Goal: Find specific page/section: Find specific page/section

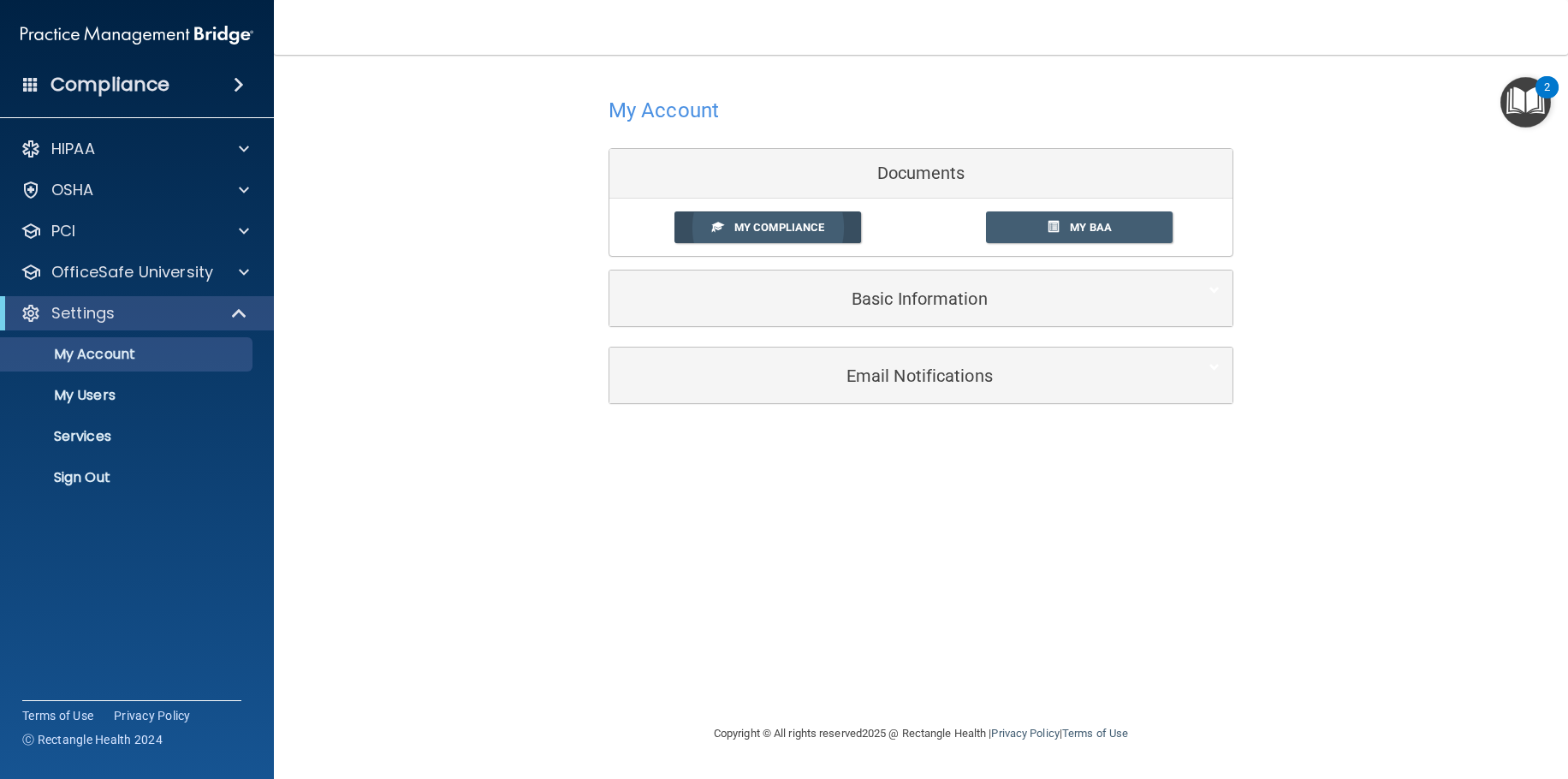
click at [810, 225] on span "My Compliance" at bounding box center [778, 227] width 89 height 13
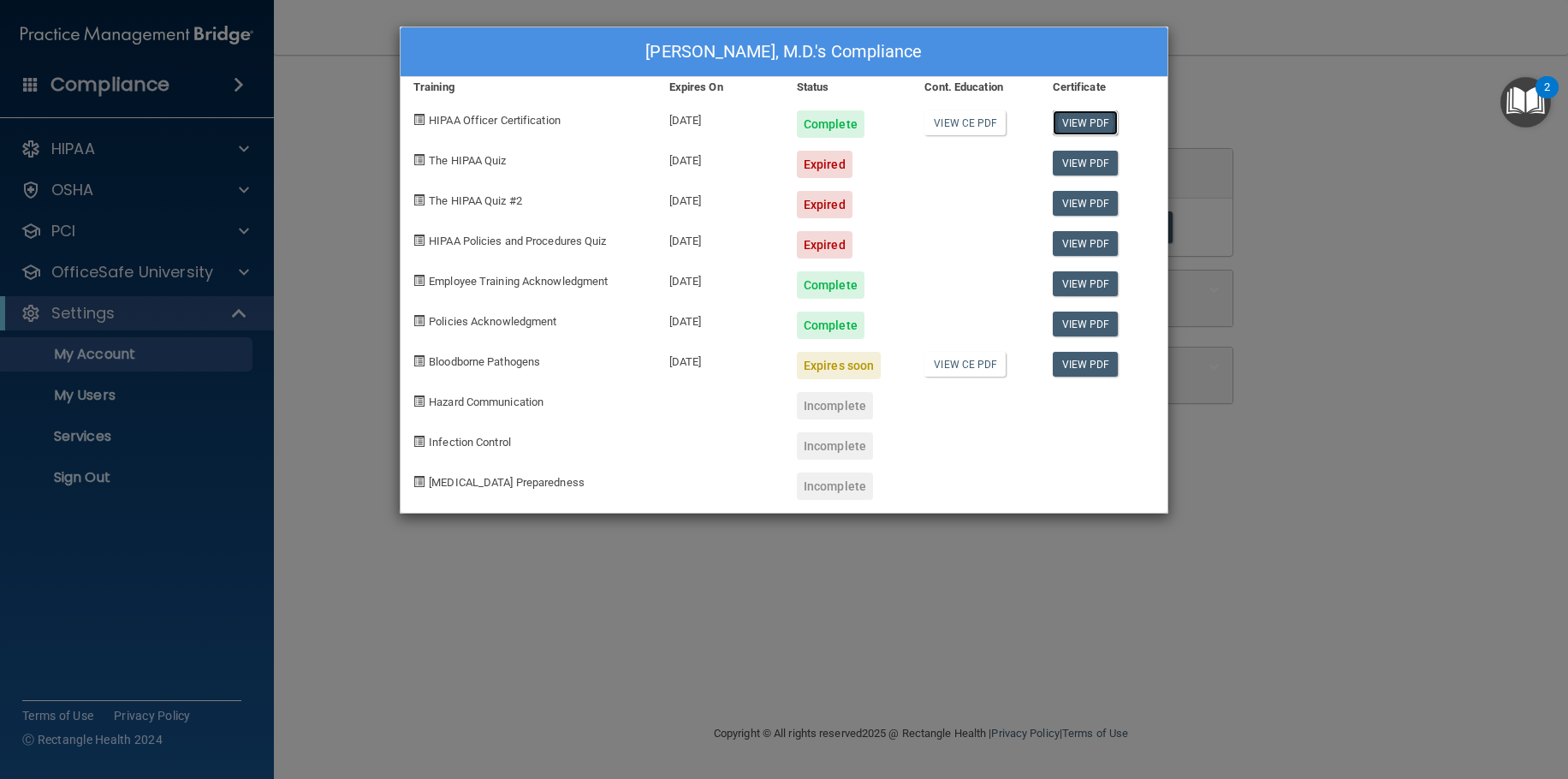
click at [1079, 117] on link "View PDF" at bounding box center [1085, 123] width 65 height 25
click at [1075, 119] on link "View PDF" at bounding box center [1085, 123] width 65 height 25
click at [1088, 155] on link "View PDF" at bounding box center [1085, 162] width 65 height 25
click at [829, 167] on div "Expired" at bounding box center [824, 164] width 55 height 28
click at [1087, 166] on link "View PDF" at bounding box center [1085, 162] width 65 height 25
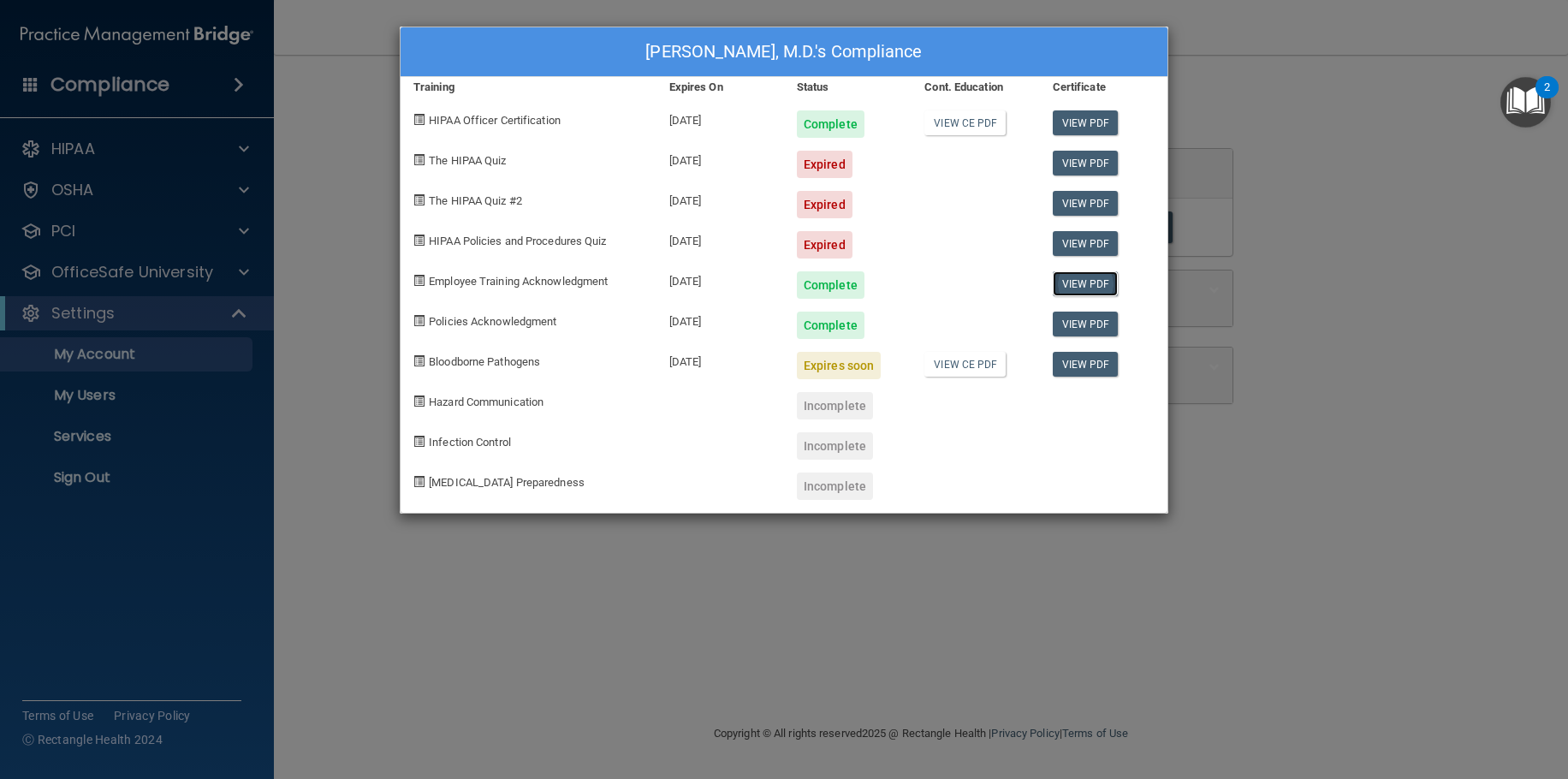
click at [1075, 280] on link "View PDF" at bounding box center [1085, 283] width 65 height 25
click at [1079, 166] on link "View PDF" at bounding box center [1085, 162] width 65 height 25
click at [1330, 173] on div "[PERSON_NAME], M.D.'s Compliance Training Expires On Status Cont. Education Cer…" at bounding box center [784, 389] width 1568 height 779
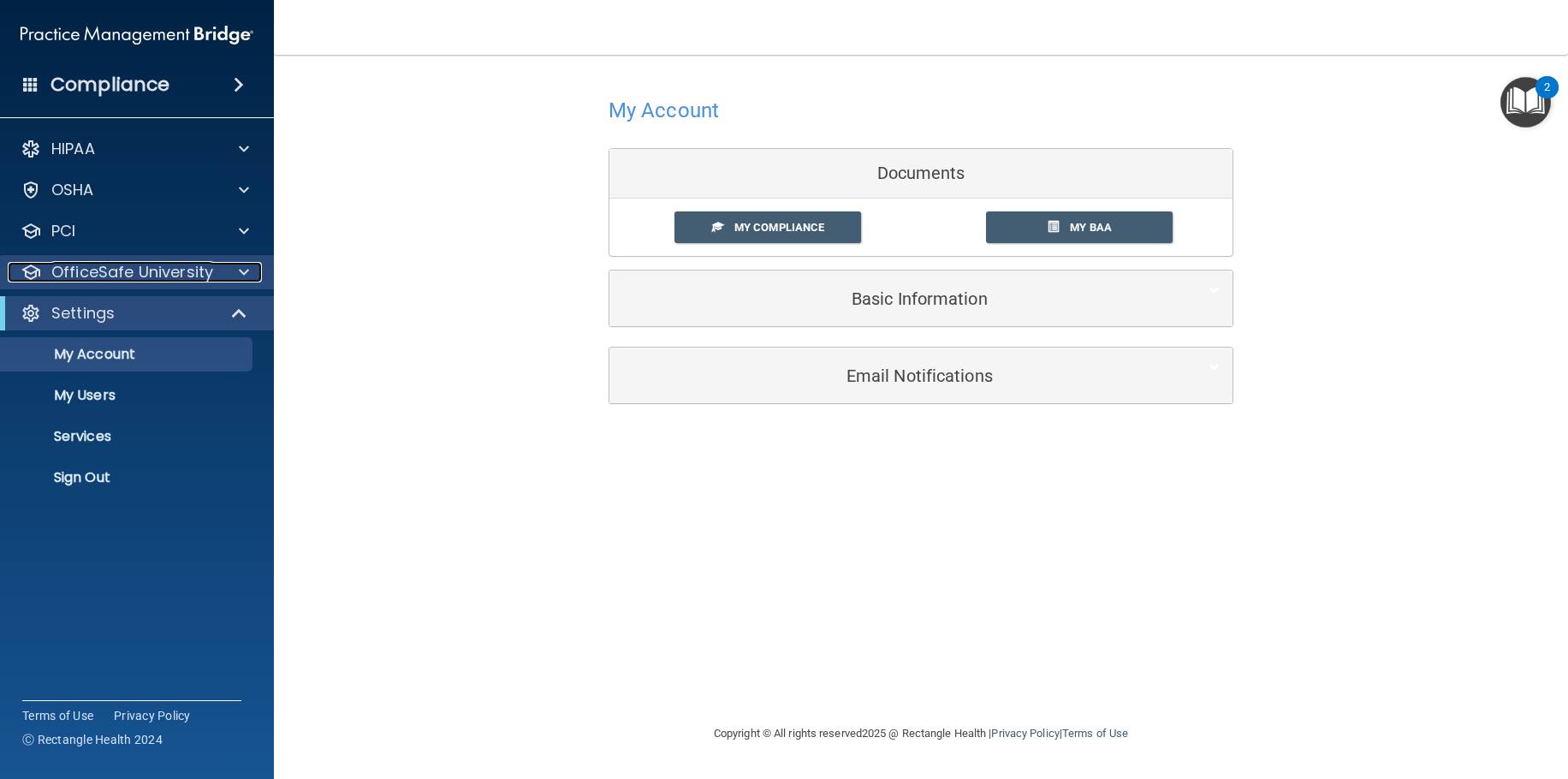
click at [247, 266] on span at bounding box center [243, 272] width 10 height 20
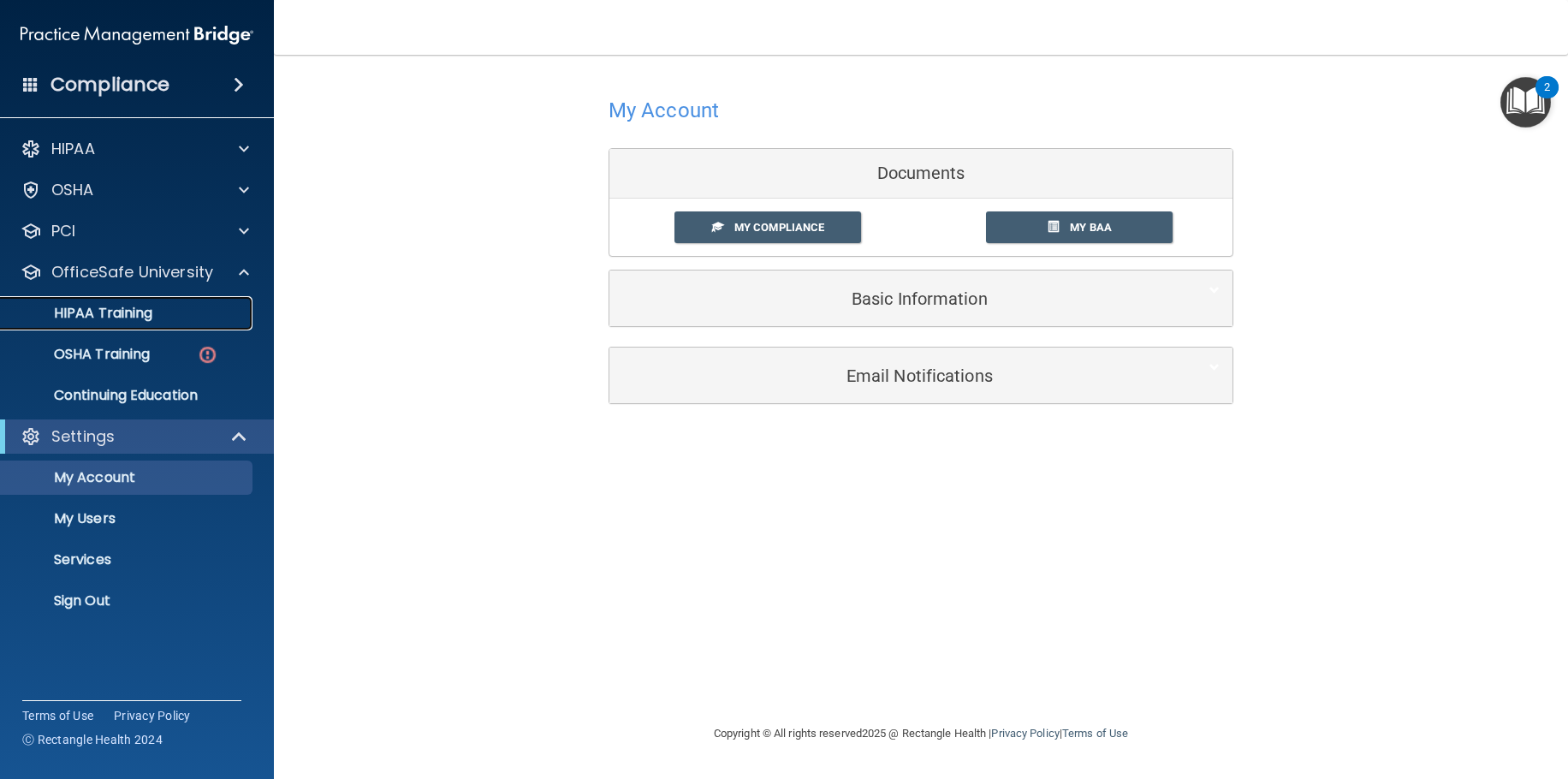
click at [163, 314] on div "HIPAA Training" at bounding box center [127, 313] width 233 height 18
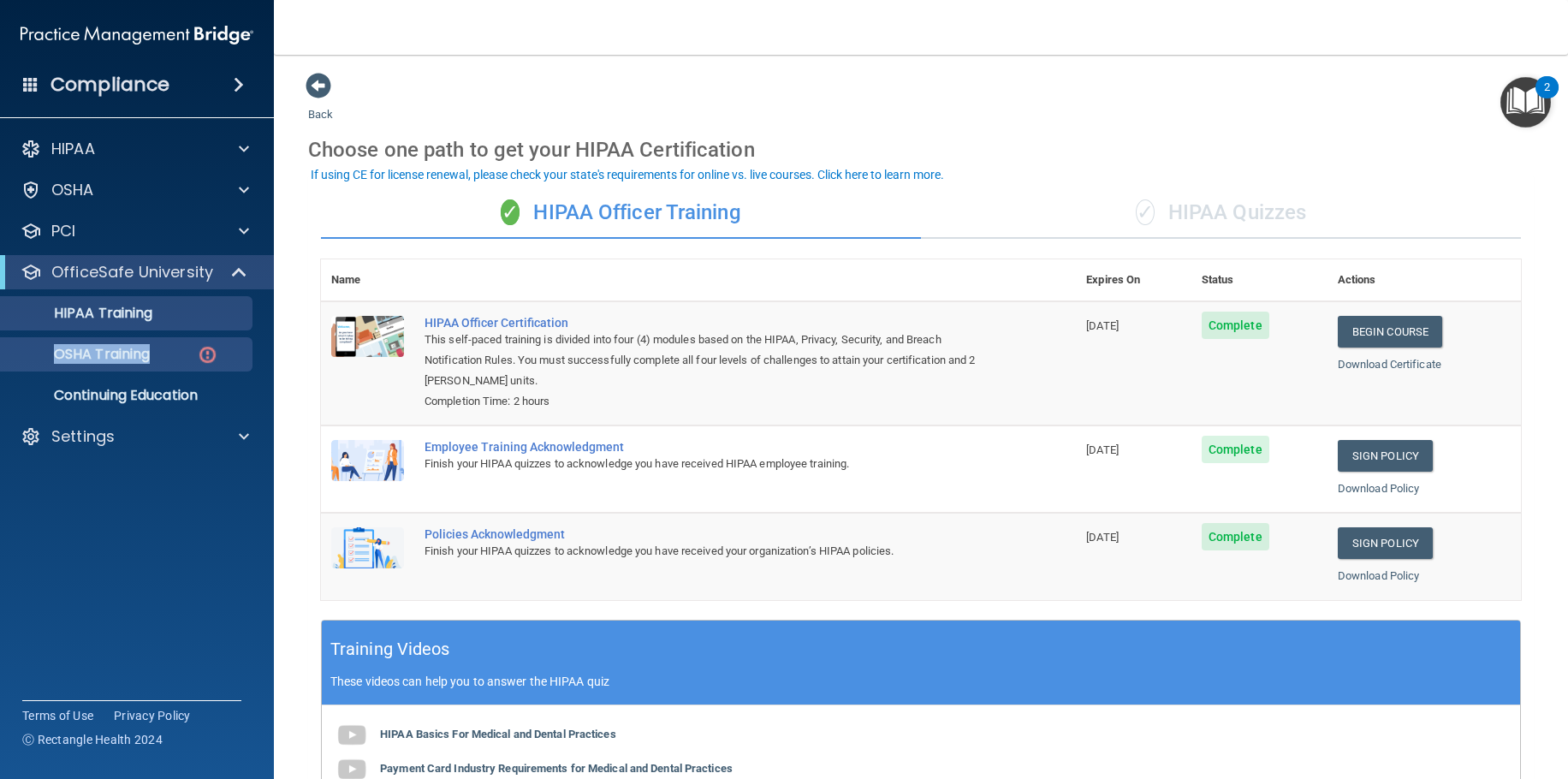
drag, startPoint x: 183, startPoint y: 330, endPoint x: 192, endPoint y: 352, distance: 23.8
click at [190, 350] on ul "HIPAA Training OSHA Training Continuing Education" at bounding box center [137, 351] width 310 height 124
click at [192, 352] on div "OSHA Training" at bounding box center [127, 354] width 233 height 18
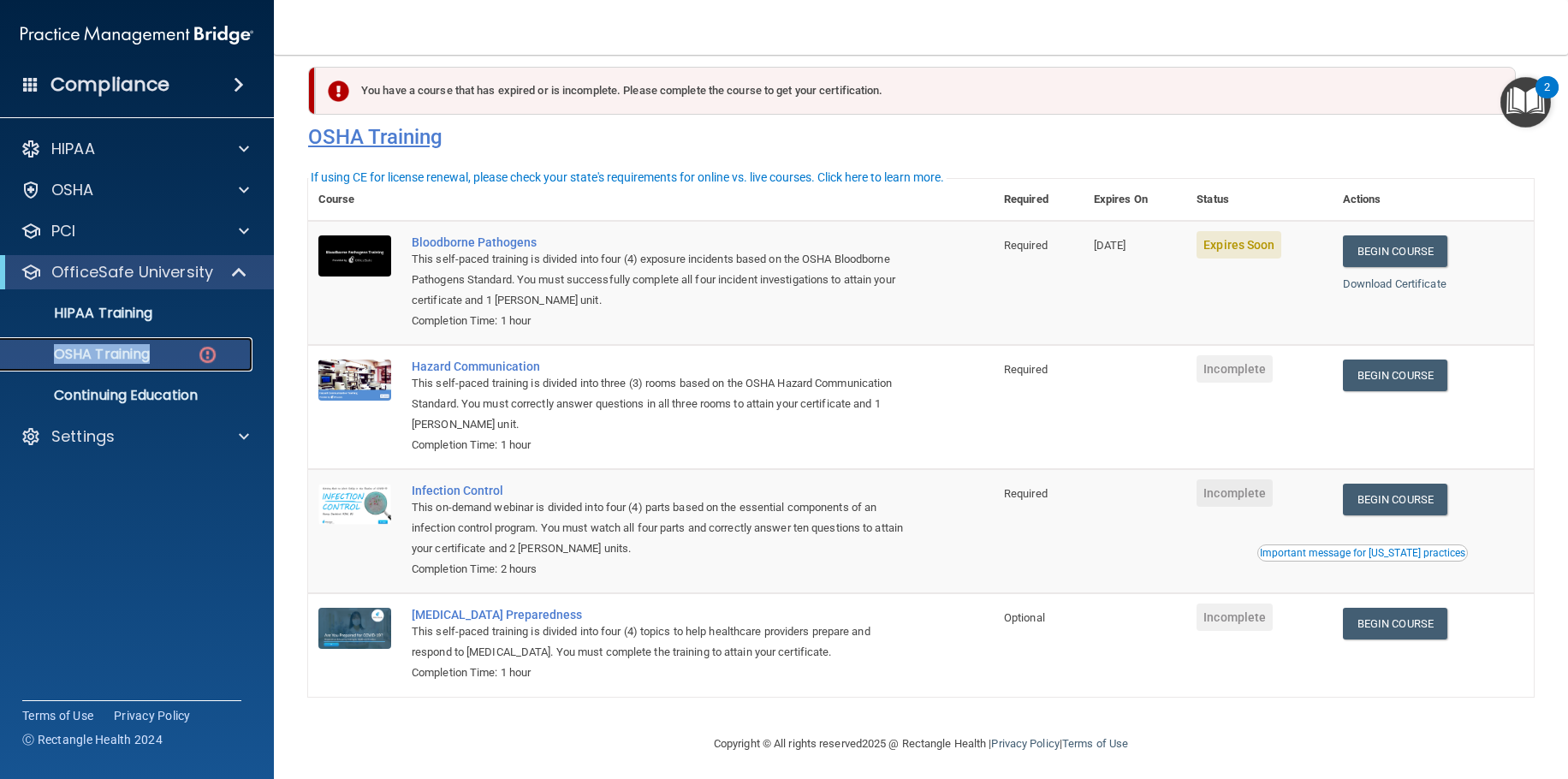
scroll to position [30, 0]
